Goal: Check status

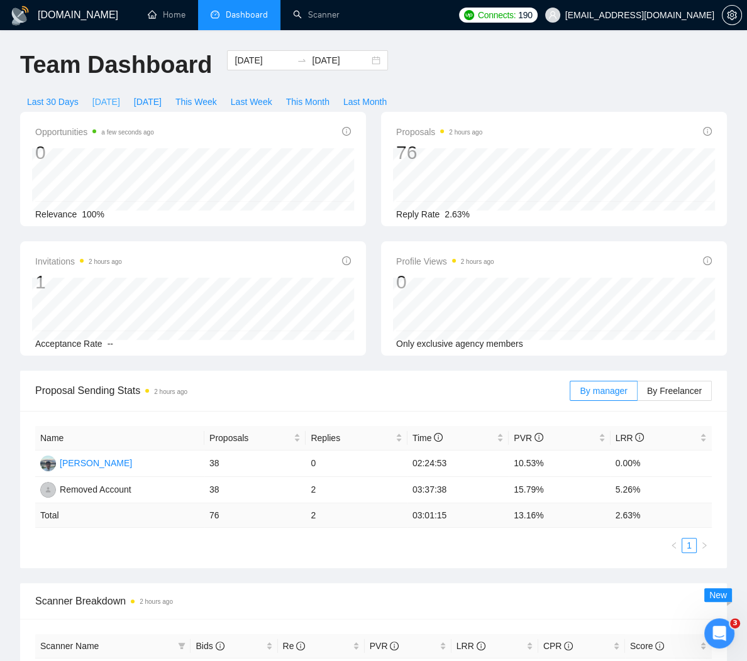
click at [114, 99] on span "[DATE]" at bounding box center [106, 102] width 28 height 14
type input "[DATE]"
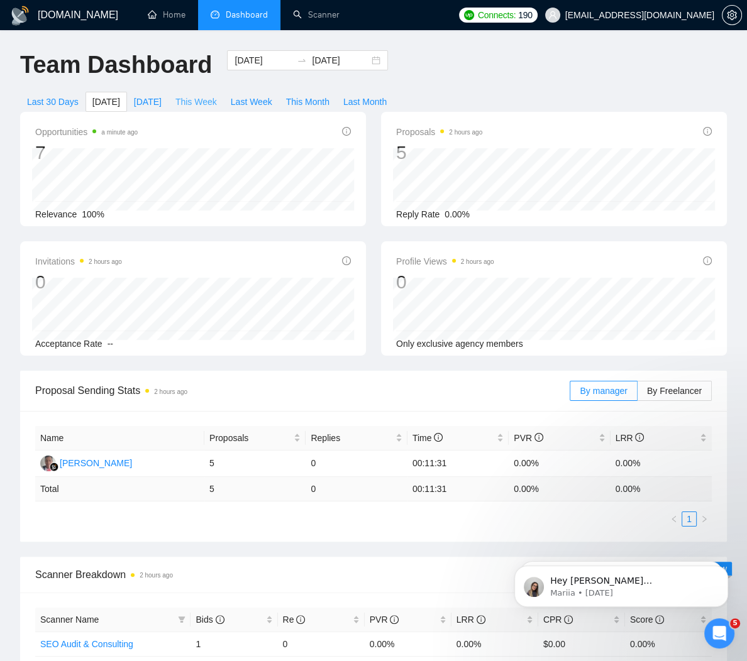
click at [199, 104] on span "This Week" at bounding box center [195, 102] width 41 height 14
type input "[DATE]"
click at [243, 99] on span "Last Week" at bounding box center [251, 102] width 41 height 14
type input "[DATE]"
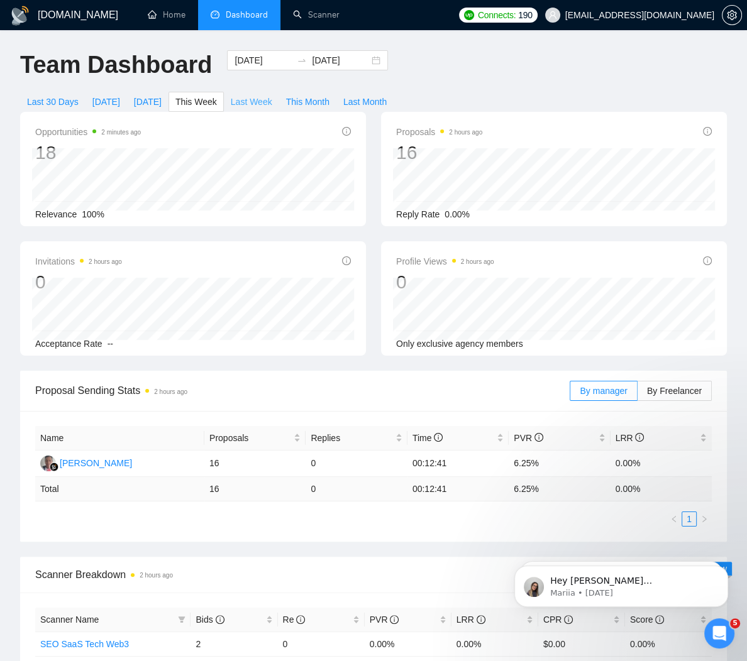
type input "[DATE]"
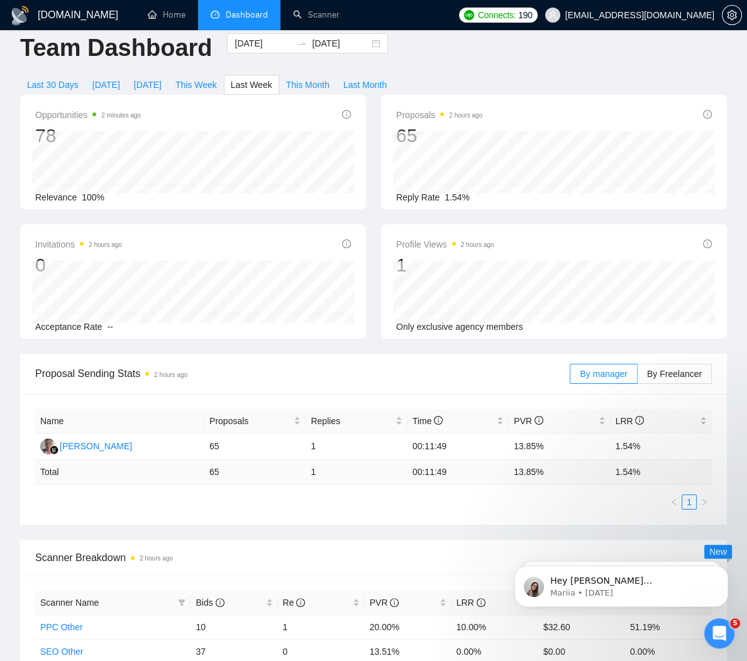
scroll to position [19, 0]
